Goal: Navigation & Orientation: Find specific page/section

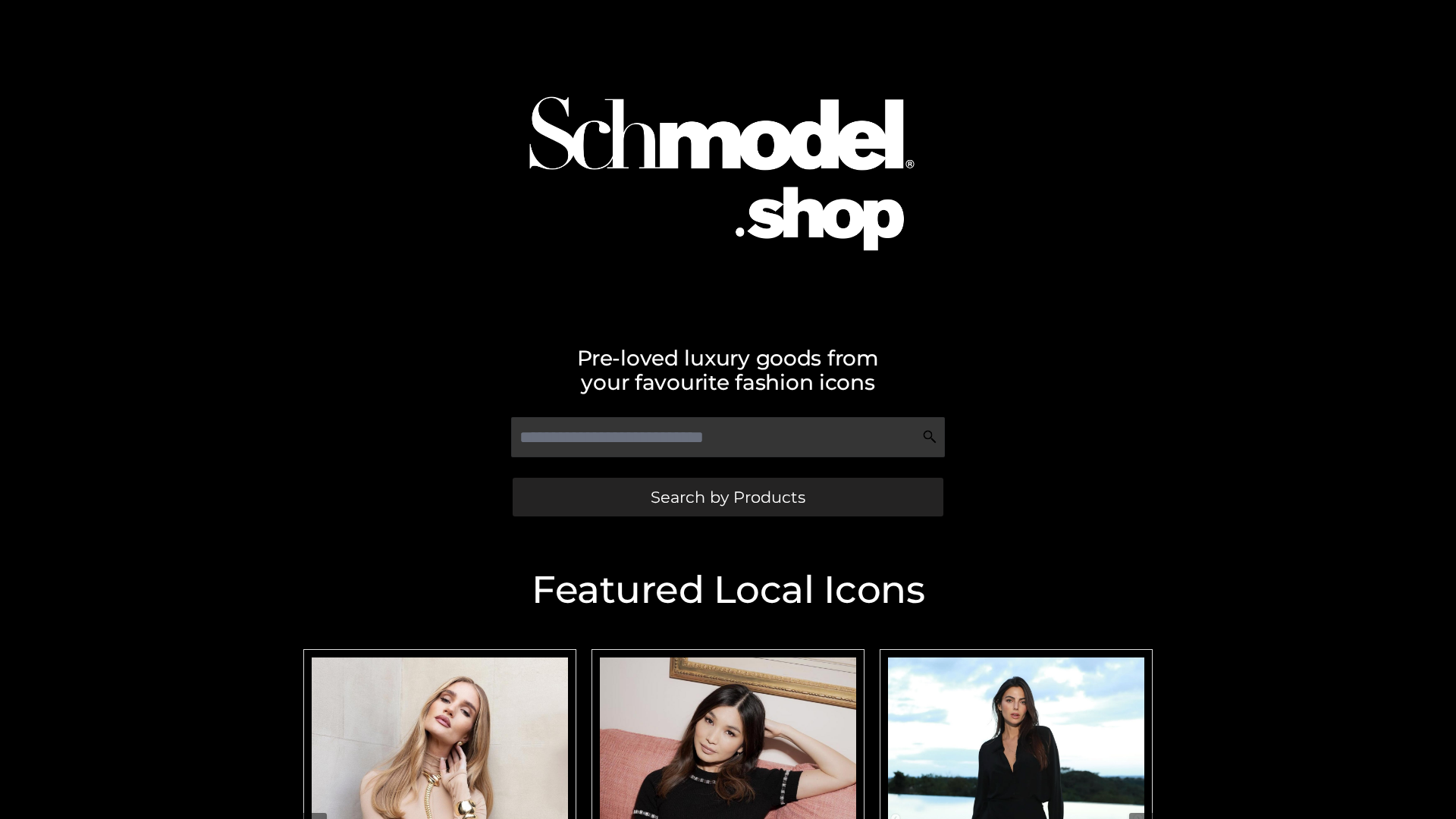
click at [727, 497] on span "Search by Products" at bounding box center [728, 498] width 155 height 16
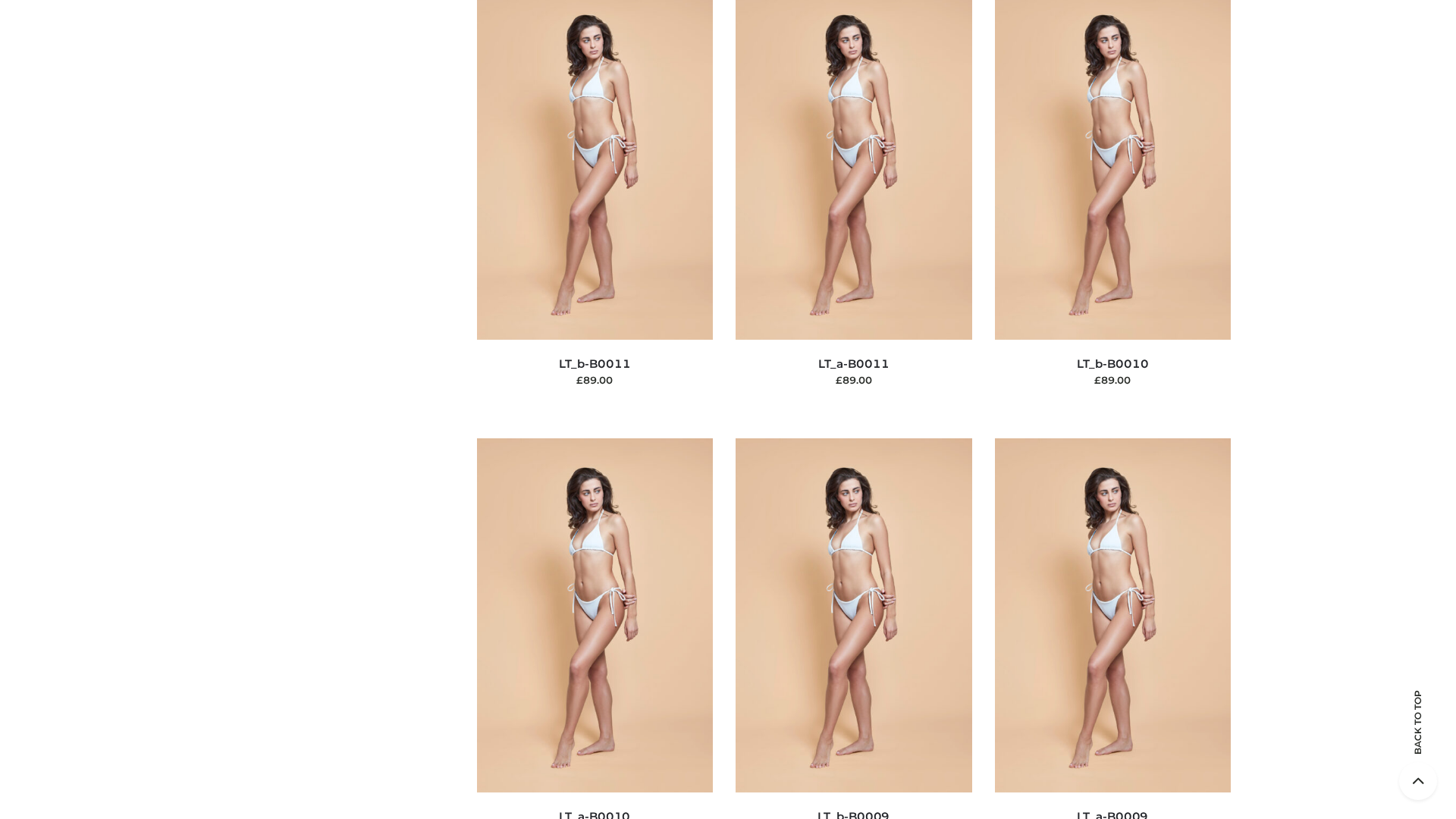
scroll to position [6812, 0]
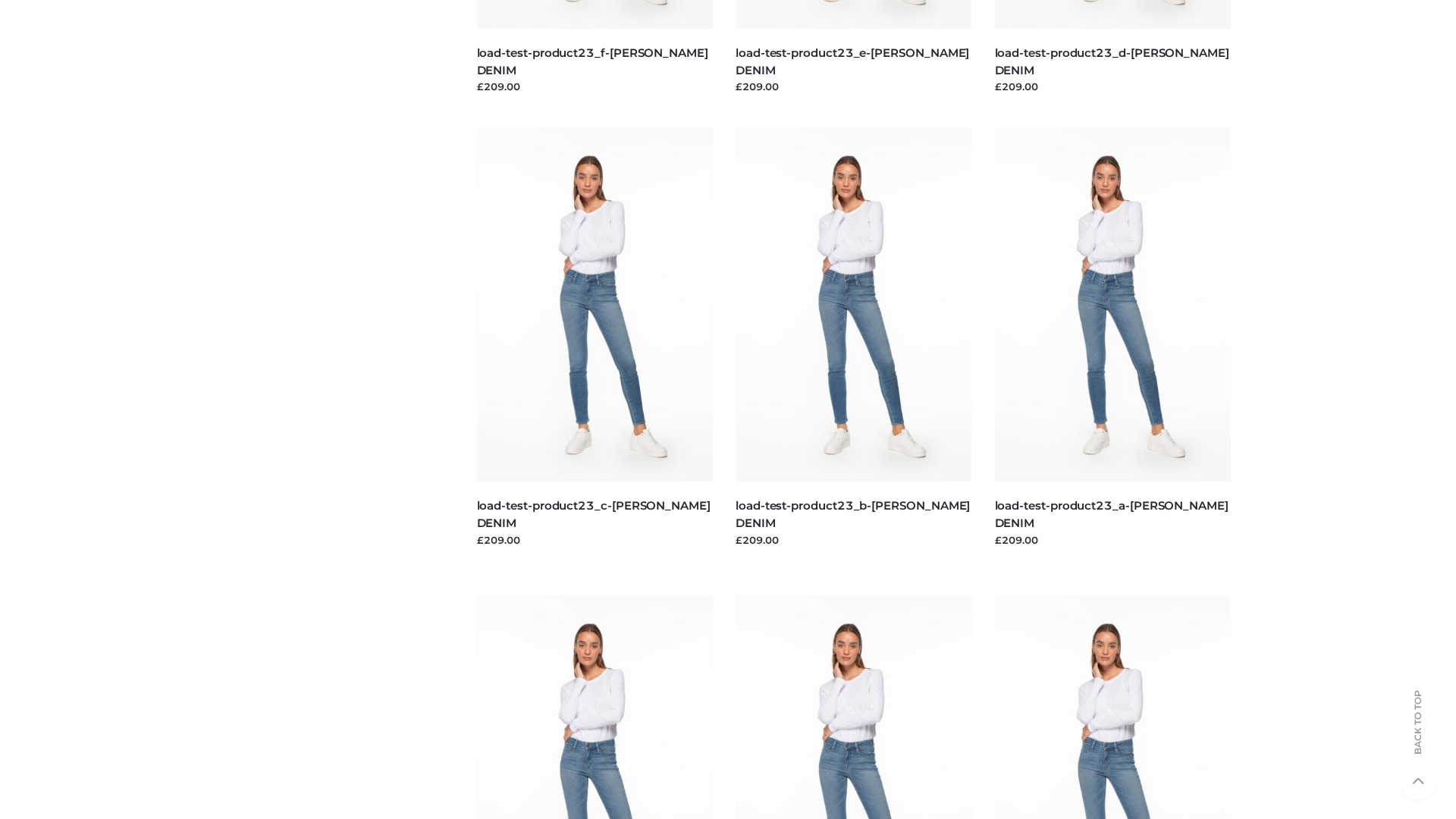
scroll to position [1331, 0]
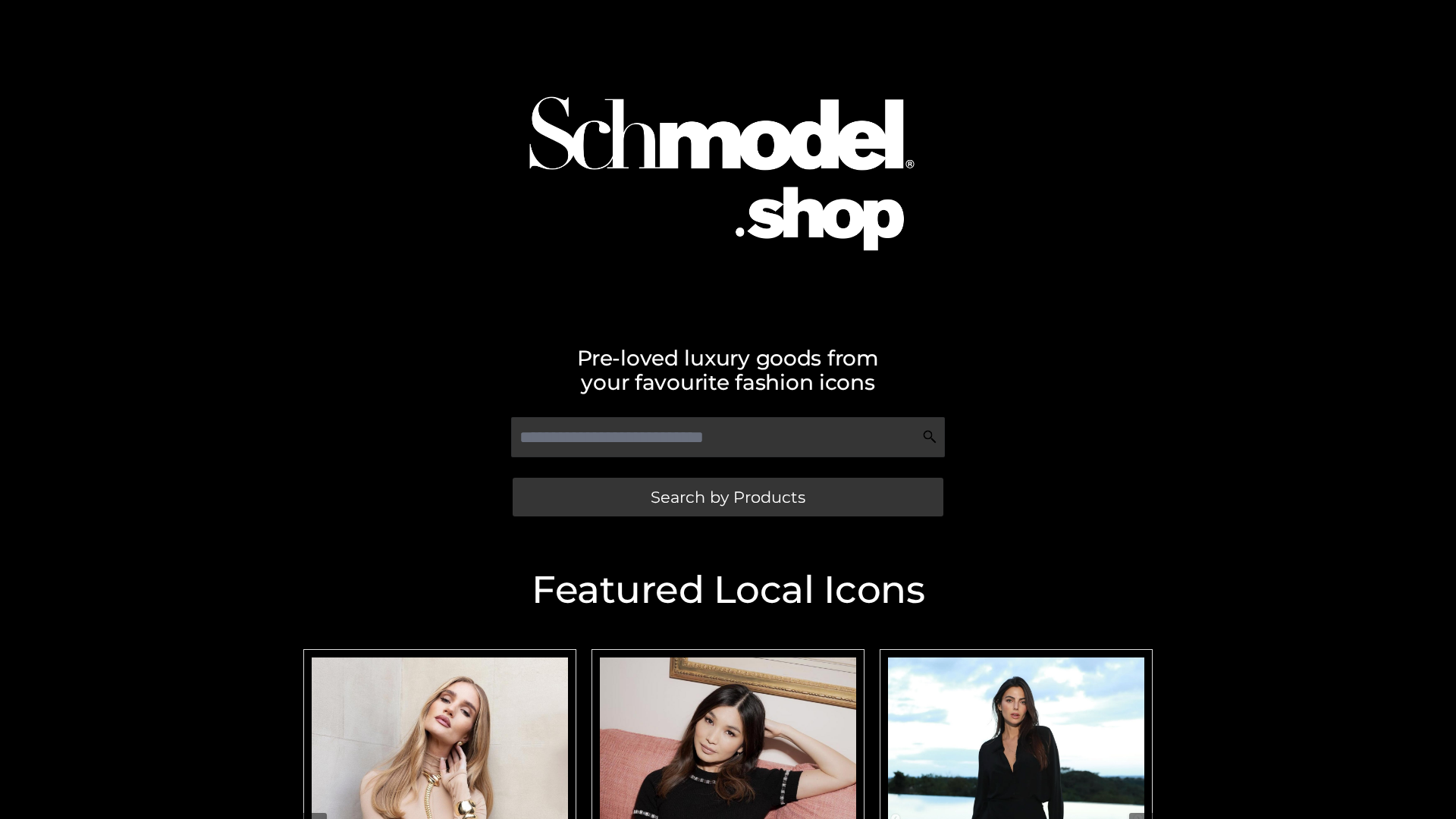
click at [727, 497] on span "Search by Products" at bounding box center [728, 498] width 155 height 16
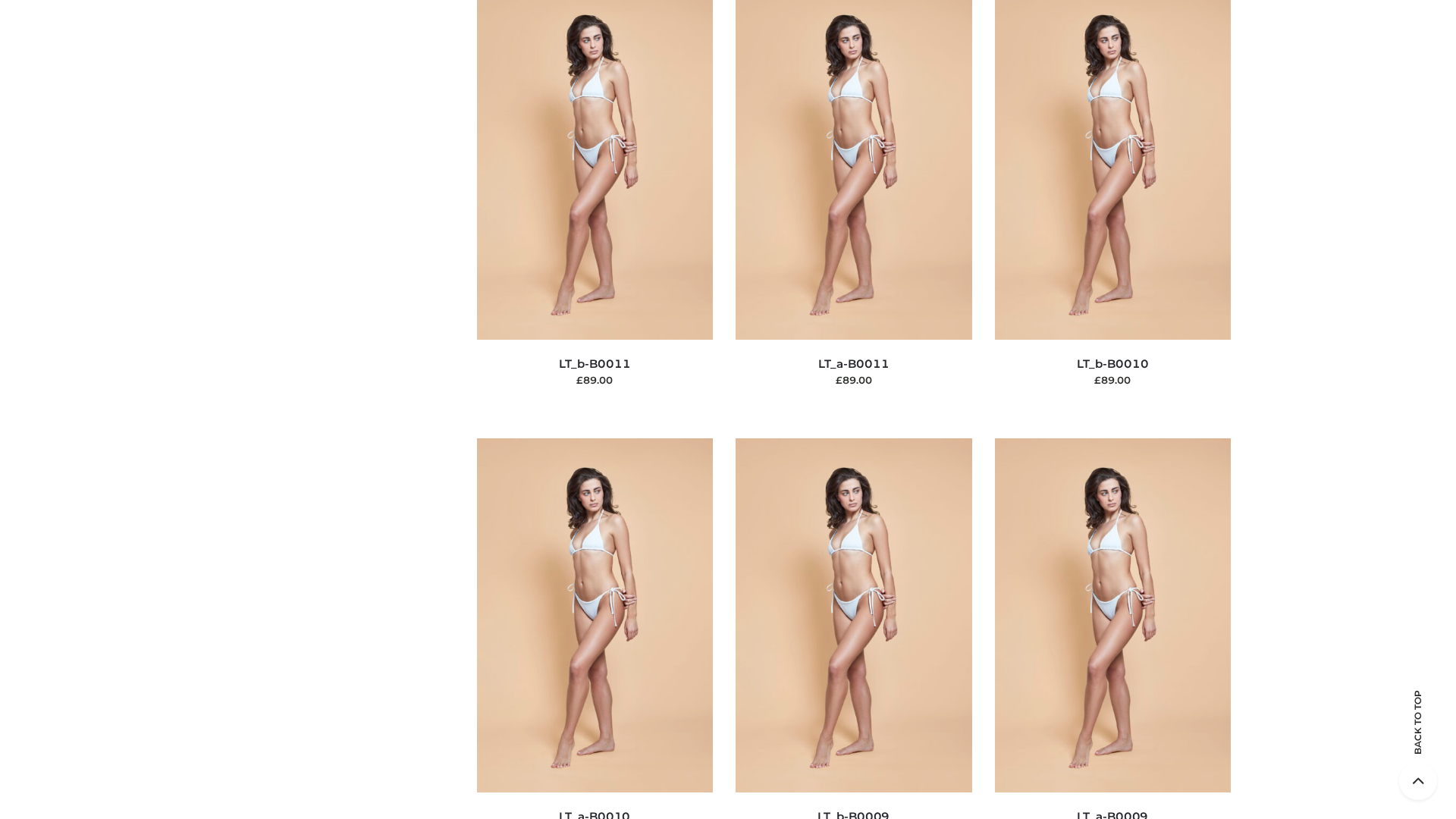
scroll to position [6812, 0]
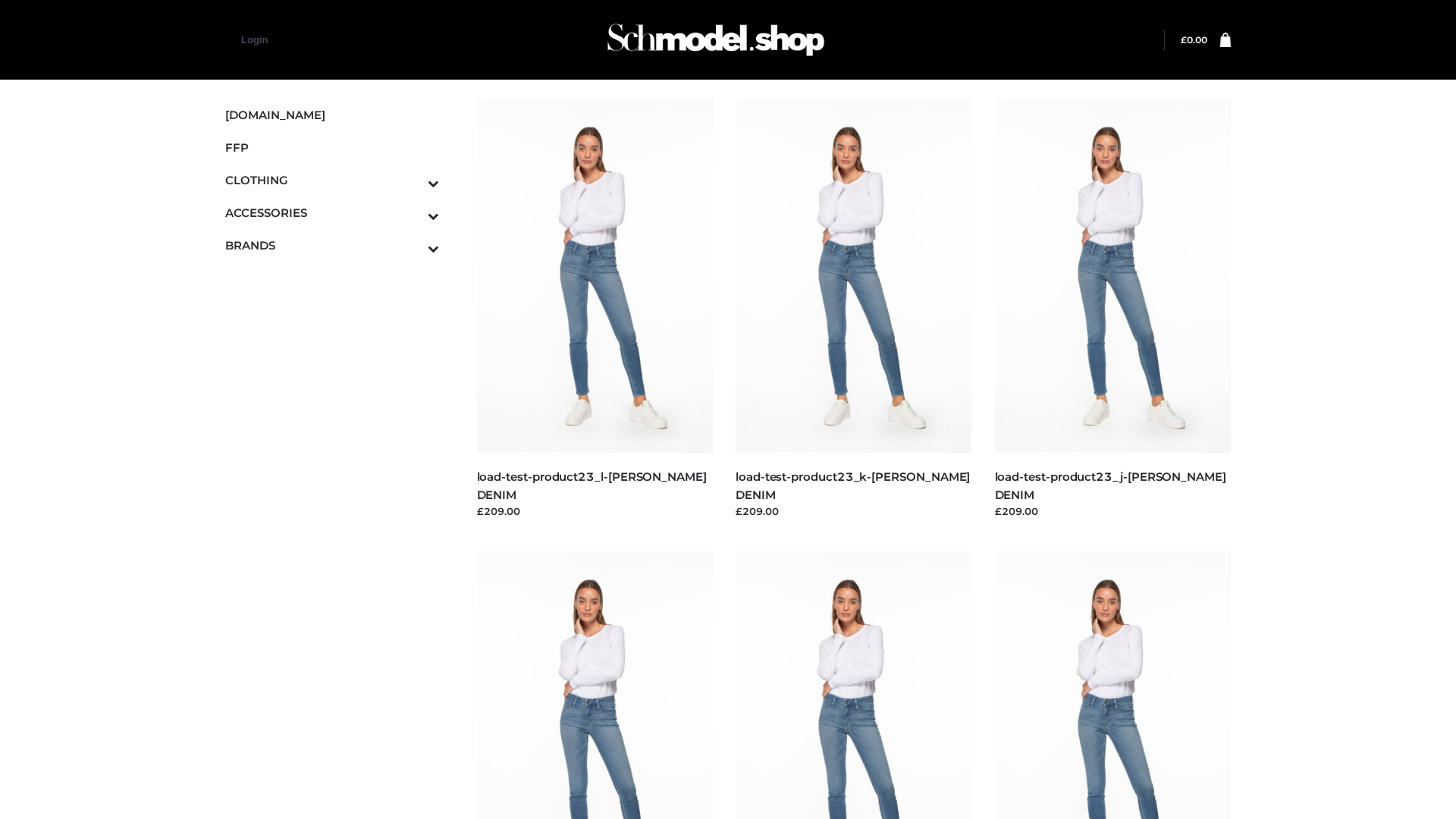
scroll to position [1331, 0]
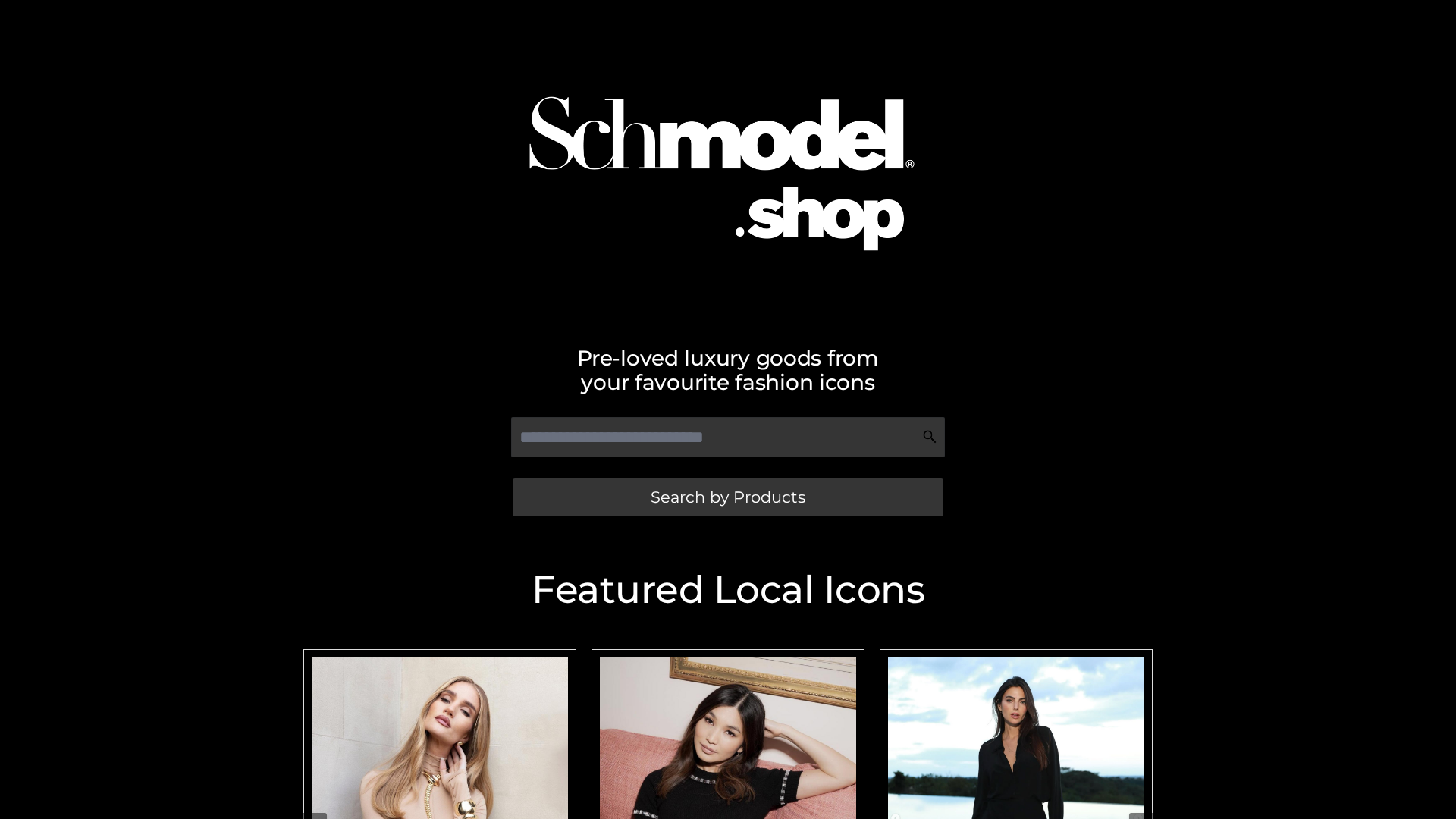
click at [727, 497] on span "Search by Products" at bounding box center [728, 498] width 155 height 16
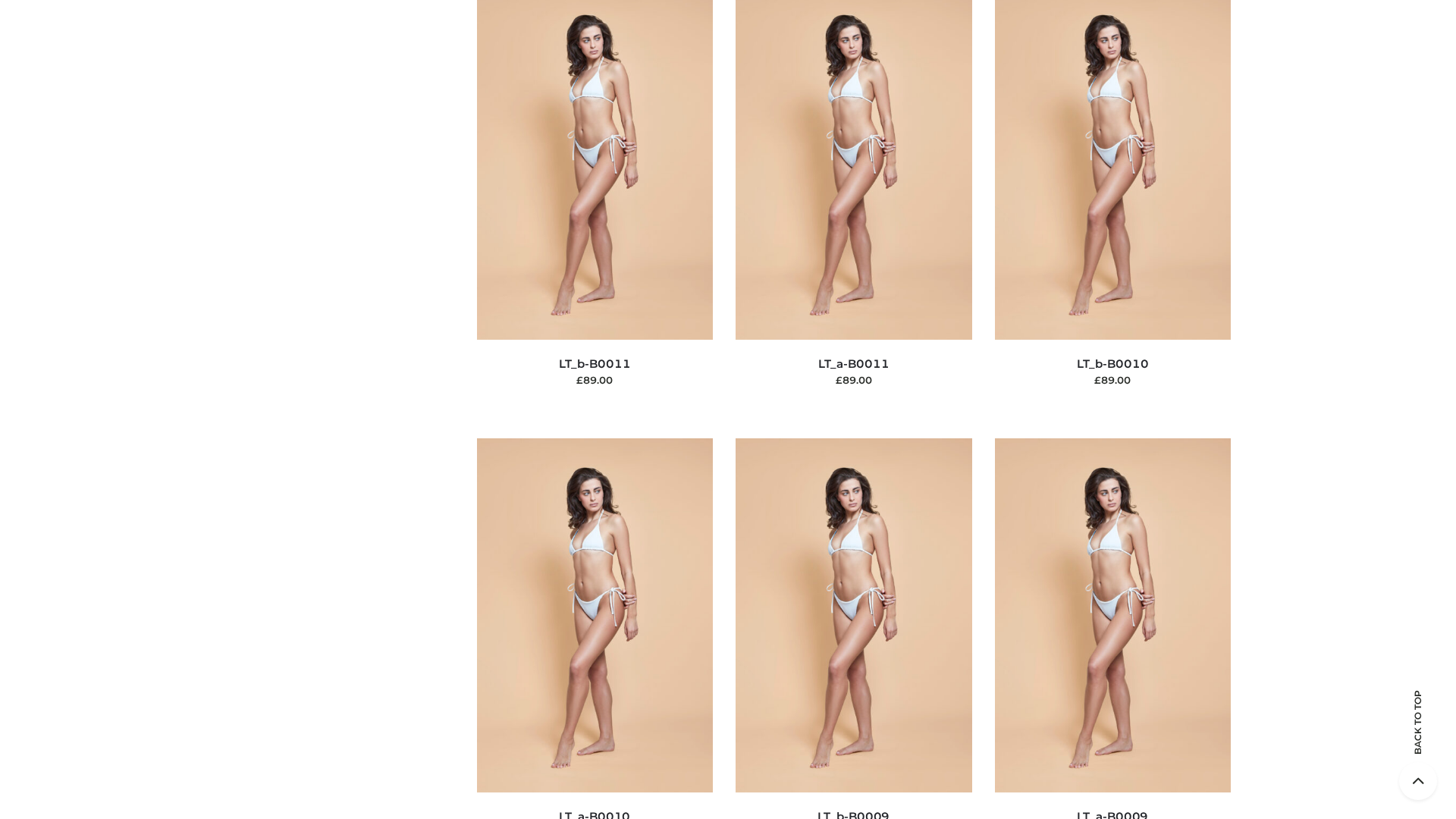
scroll to position [6812, 0]
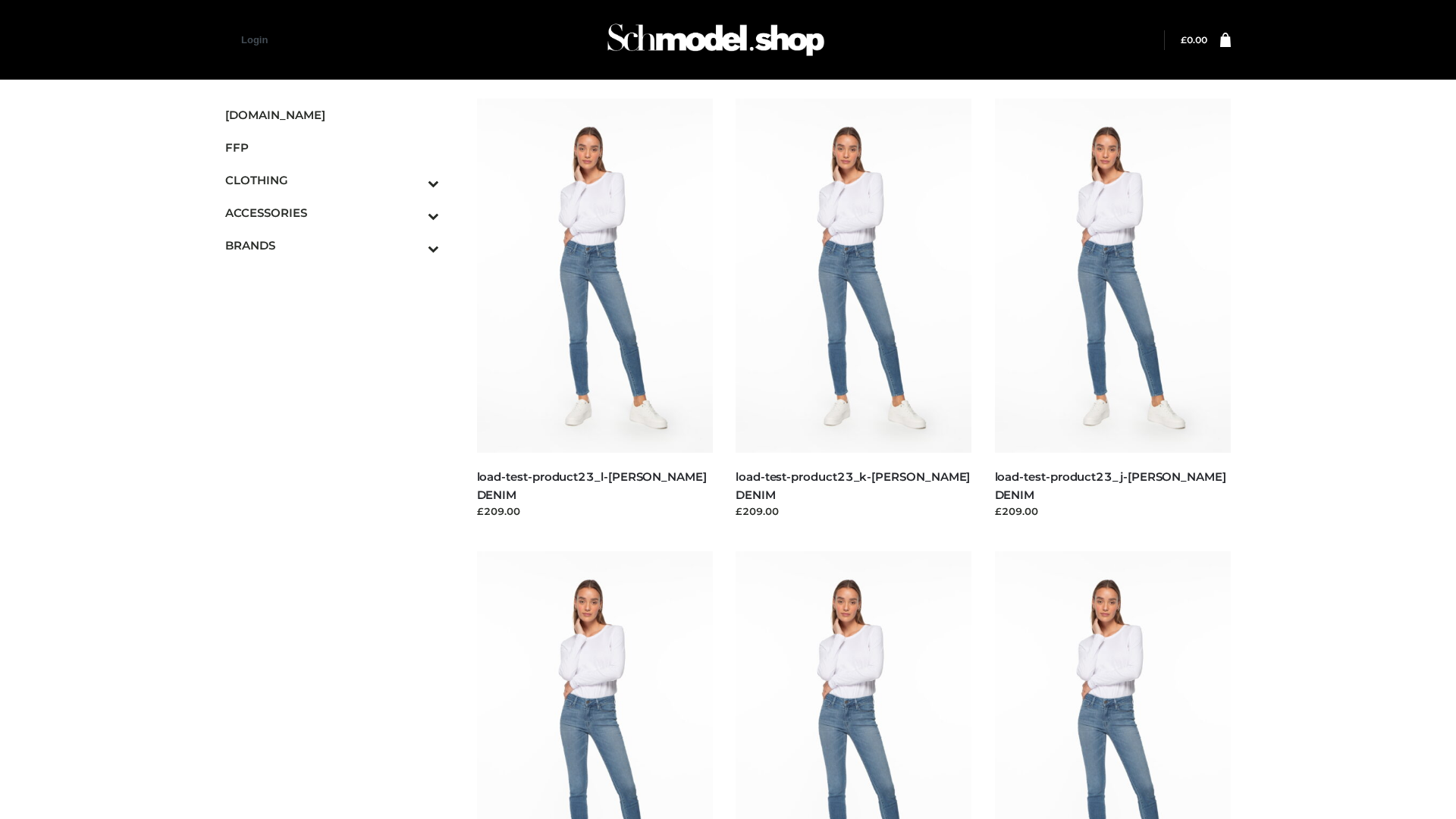
scroll to position [1331, 0]
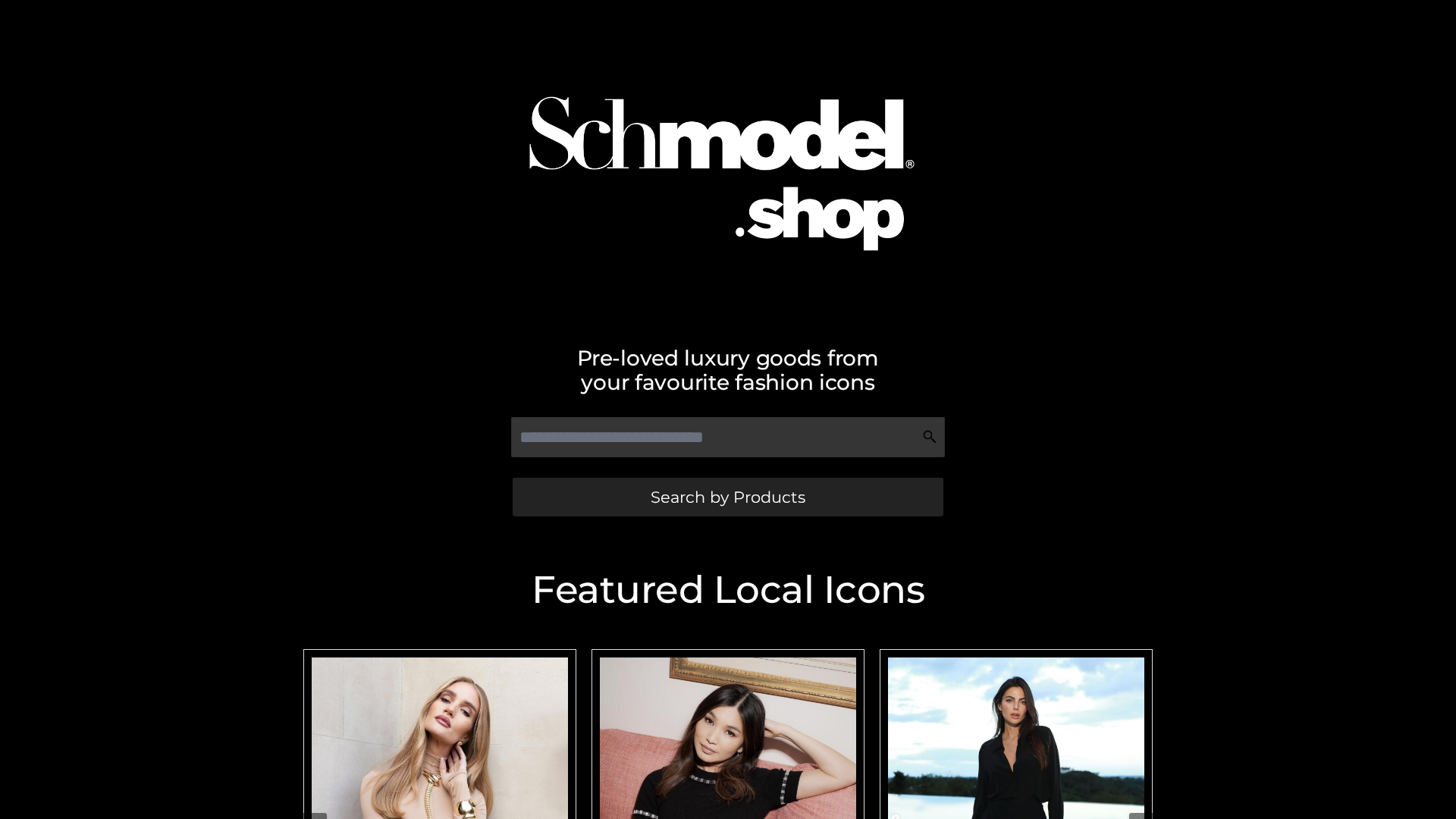
click at [727, 497] on span "Search by Products" at bounding box center [728, 498] width 155 height 16
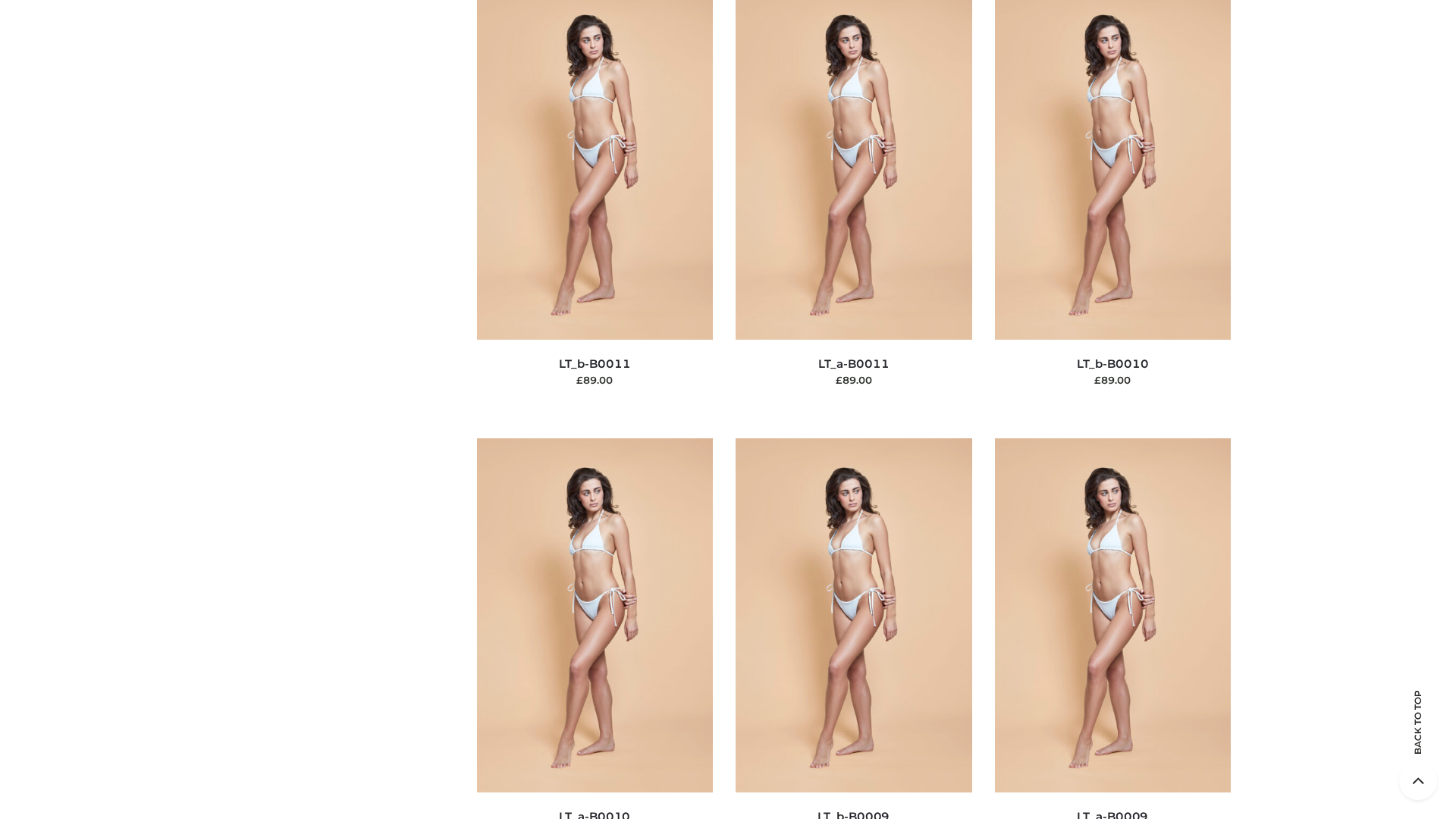
scroll to position [6812, 0]
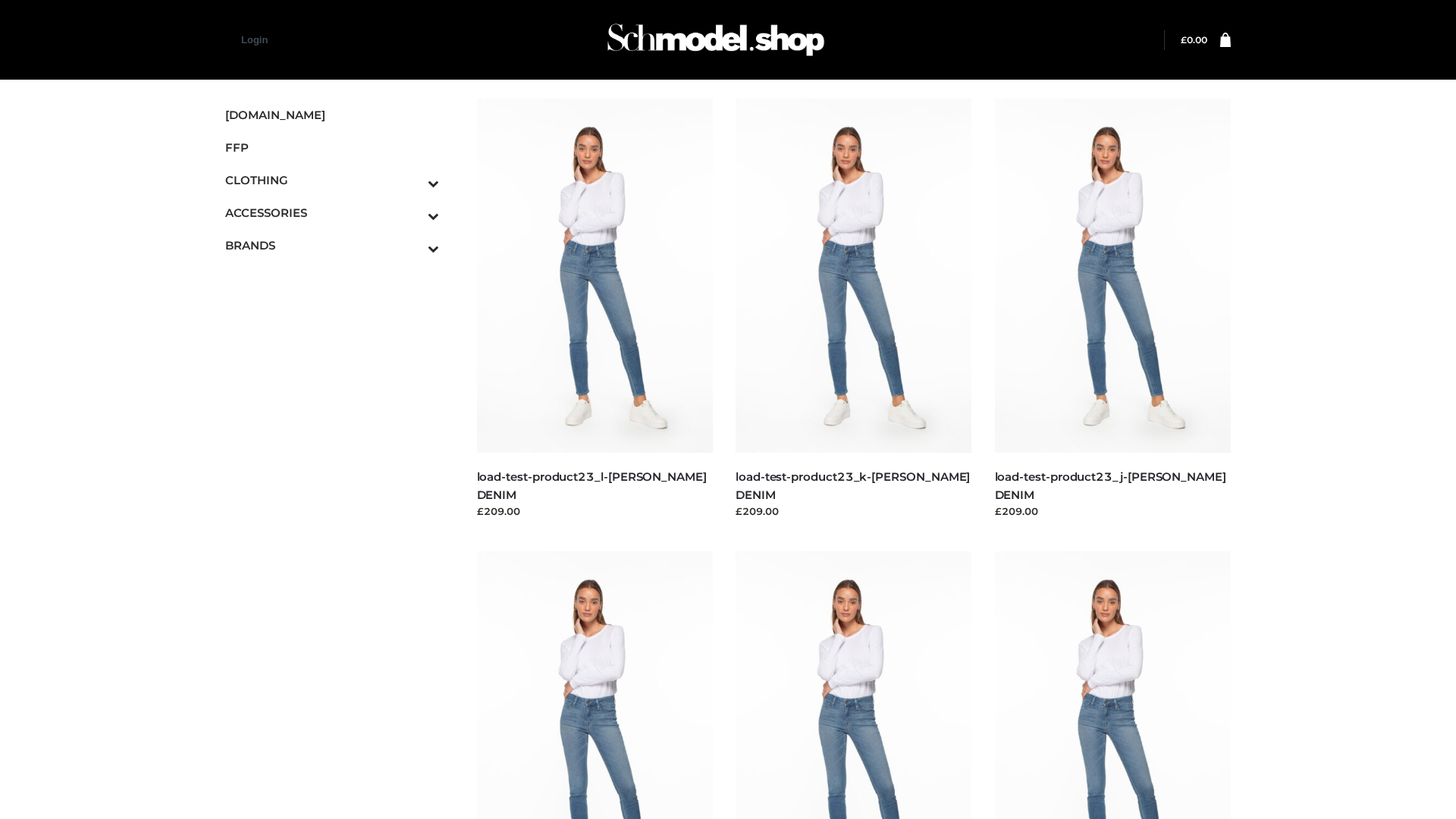
scroll to position [1331, 0]
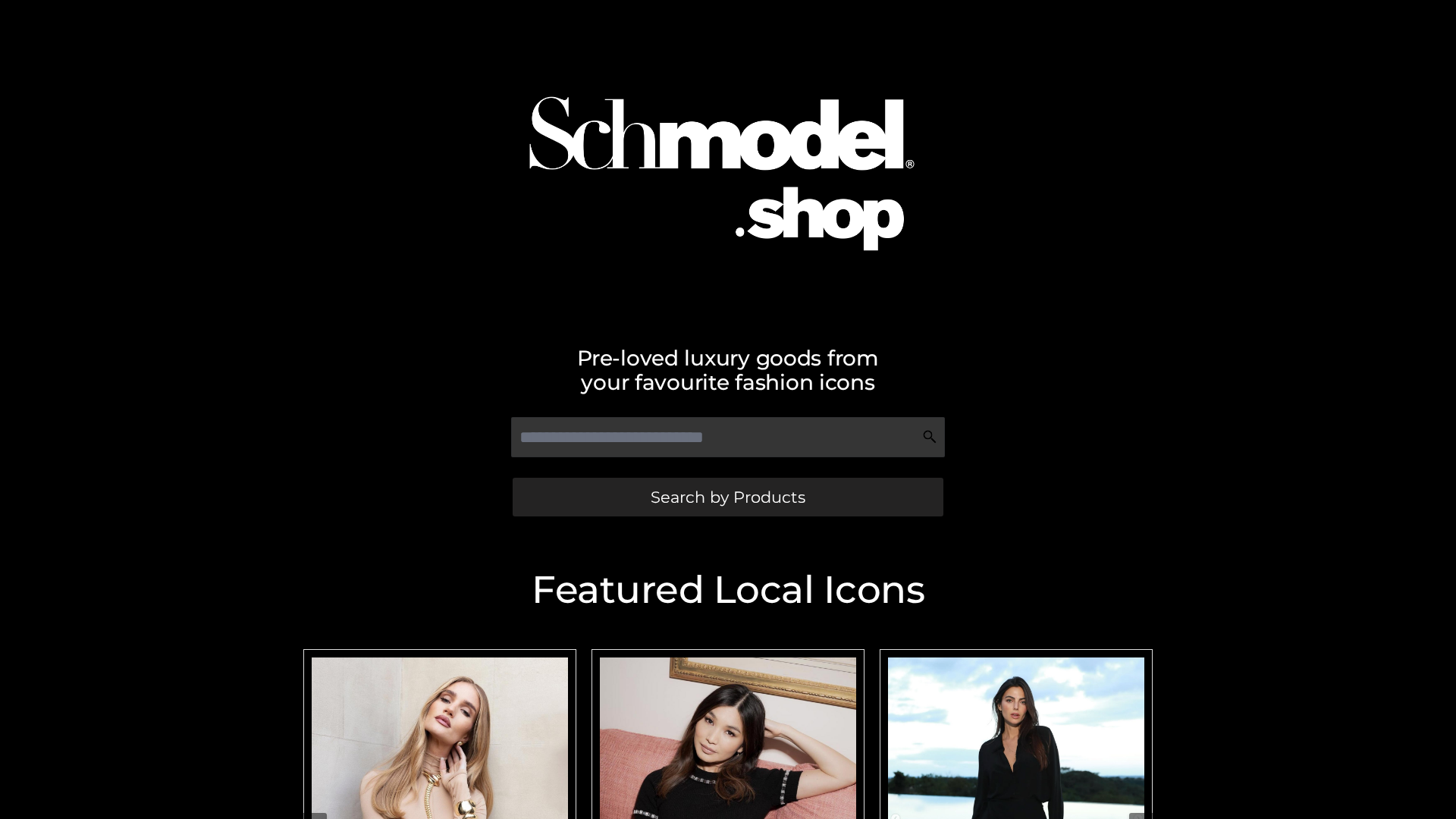
click at [727, 497] on span "Search by Products" at bounding box center [728, 498] width 155 height 16
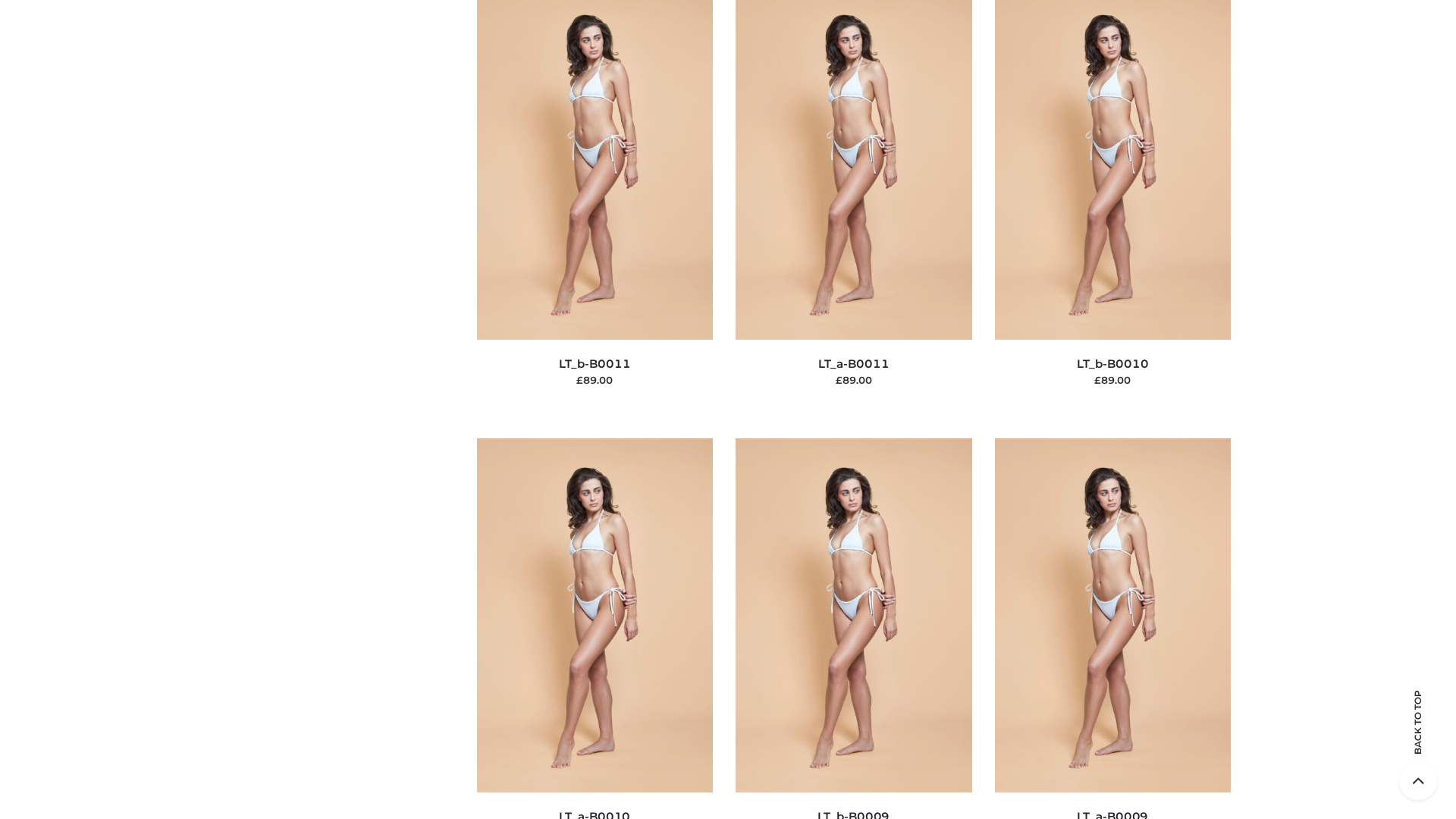
scroll to position [6812, 0]
